Goal: Task Accomplishment & Management: Complete application form

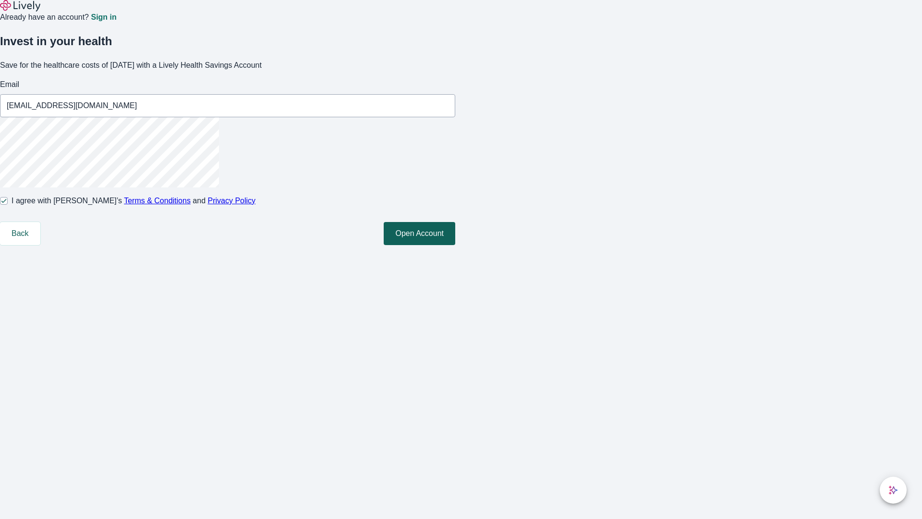
click at [455, 245] on button "Open Account" at bounding box center [420, 233] width 72 height 23
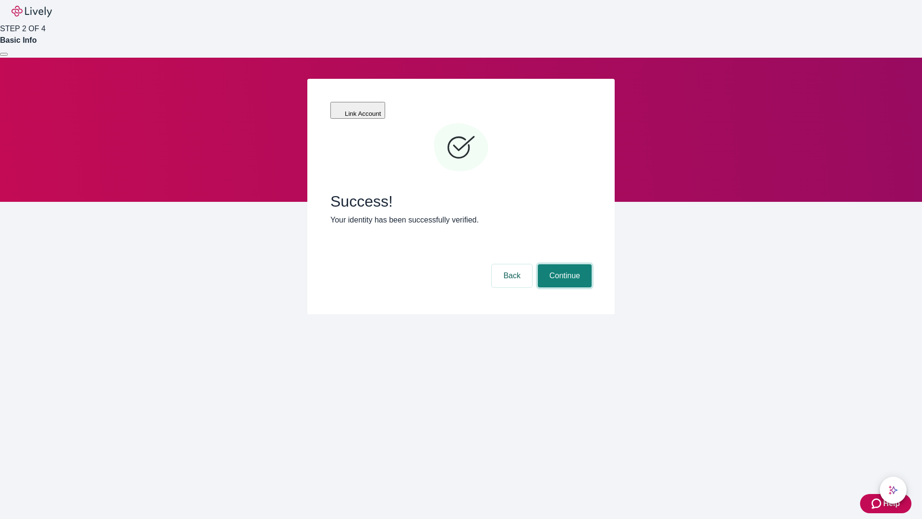
click at [563, 264] on button "Continue" at bounding box center [565, 275] width 54 height 23
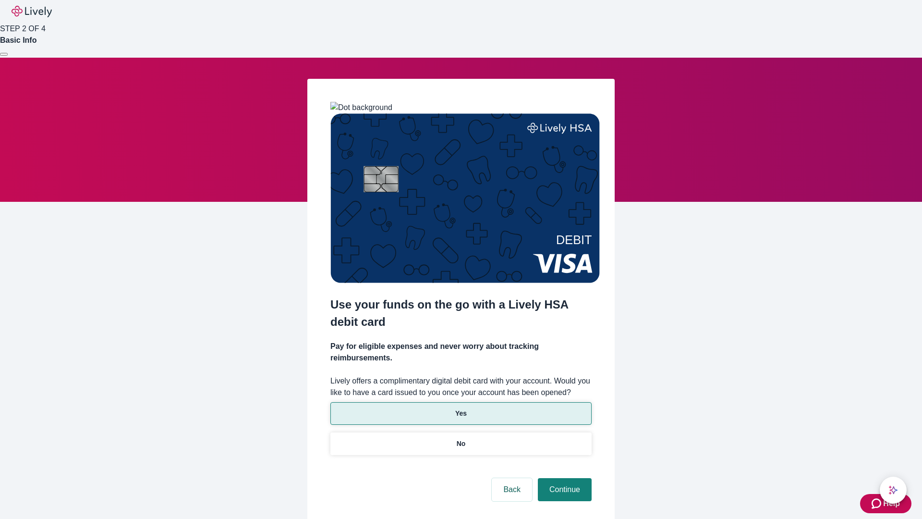
click at [461, 408] on p "Yes" at bounding box center [461, 413] width 12 height 10
click at [563, 478] on button "Continue" at bounding box center [565, 489] width 54 height 23
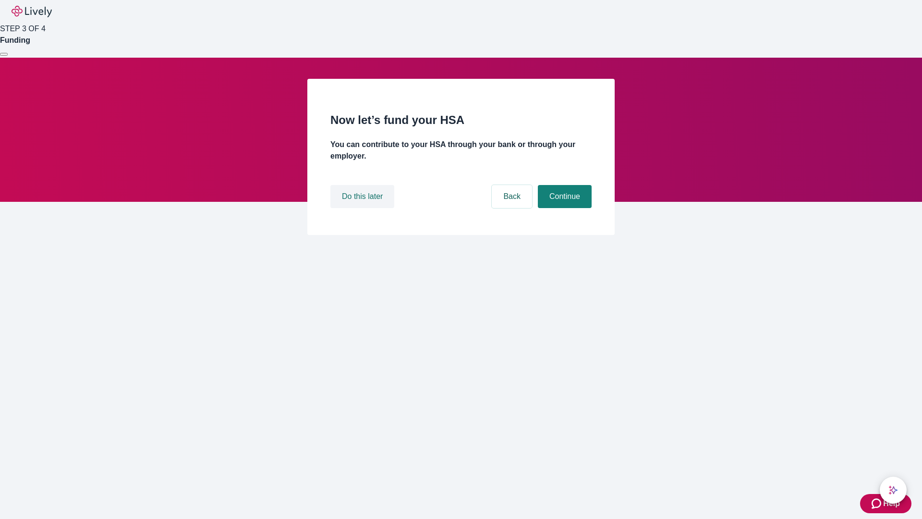
click at [364, 208] on button "Do this later" at bounding box center [362, 196] width 64 height 23
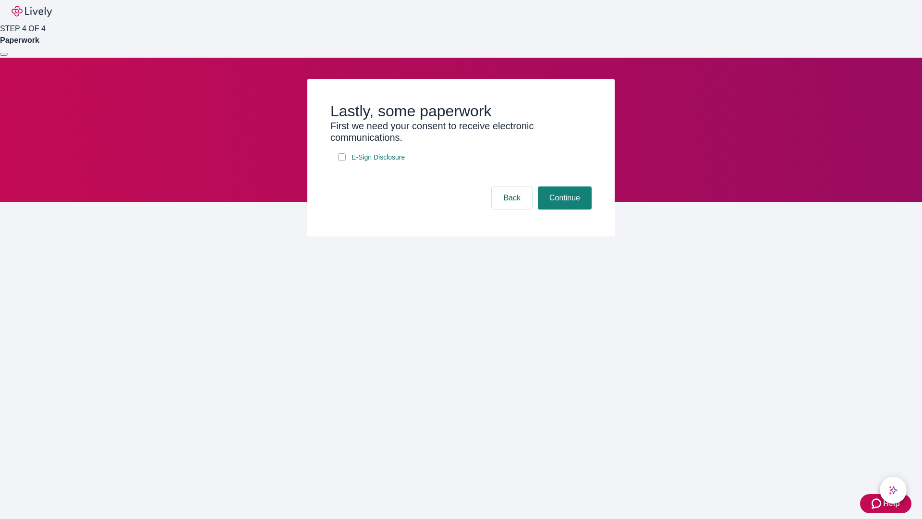
click at [342, 161] on input "E-Sign Disclosure" at bounding box center [342, 157] width 8 height 8
checkbox input "true"
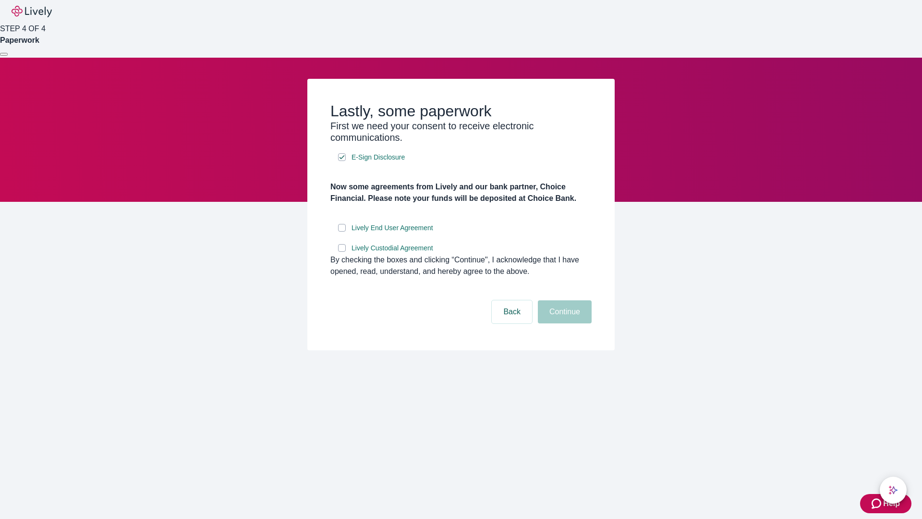
click at [342, 232] on input "Lively End User Agreement" at bounding box center [342, 228] width 8 height 8
checkbox input "true"
click at [342, 252] on input "Lively Custodial Agreement" at bounding box center [342, 248] width 8 height 8
checkbox input "true"
click at [563, 323] on button "Continue" at bounding box center [565, 311] width 54 height 23
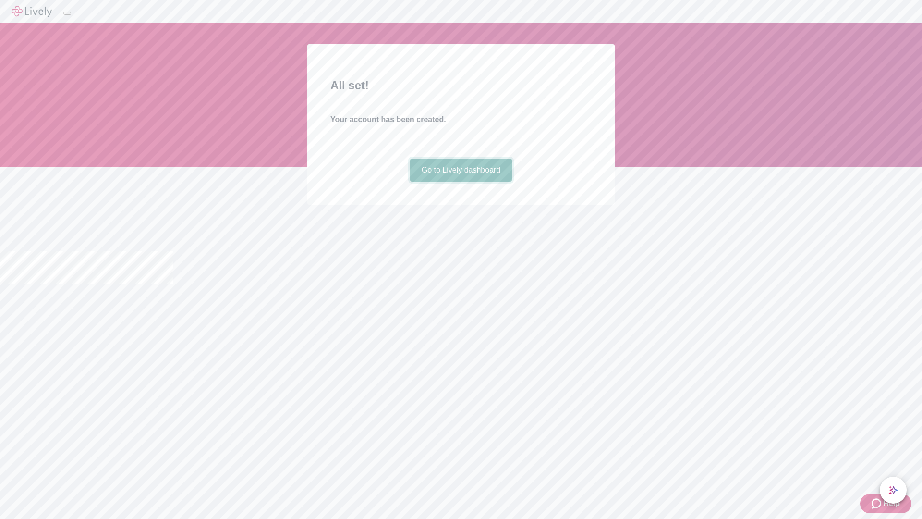
click at [461, 182] on link "Go to Lively dashboard" at bounding box center [461, 169] width 102 height 23
